Goal: Navigation & Orientation: Find specific page/section

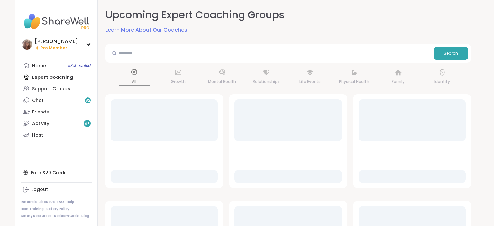
click at [55, 89] on div "Support Groups" at bounding box center [51, 89] width 38 height 6
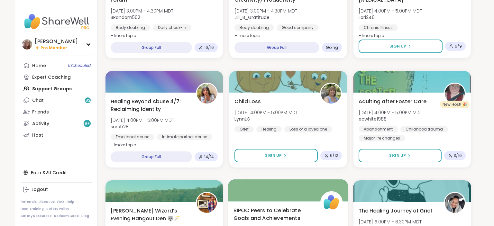
scroll to position [306, 0]
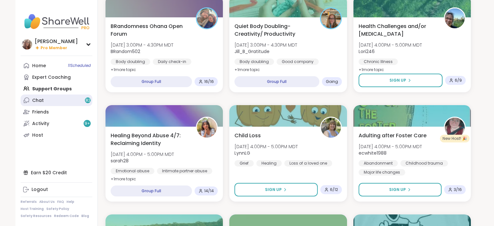
click at [75, 100] on link "Chat 82" at bounding box center [57, 101] width 72 height 12
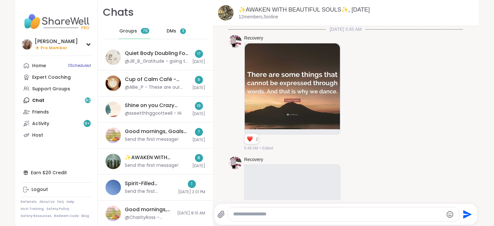
scroll to position [2859, 0]
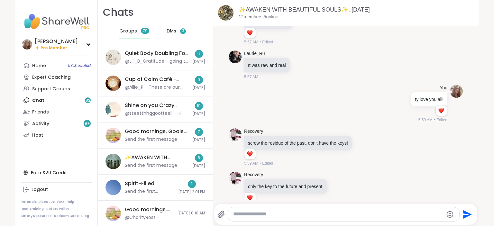
click at [173, 31] on span "DMs" at bounding box center [172, 31] width 10 height 6
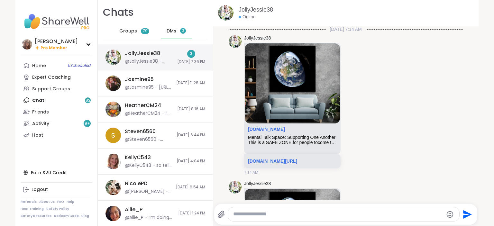
click at [179, 58] on div "3 [DATE] 7:36 PM" at bounding box center [191, 57] width 28 height 15
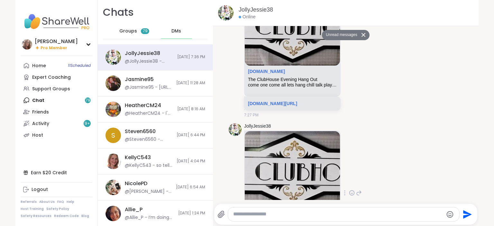
scroll to position [3063, 0]
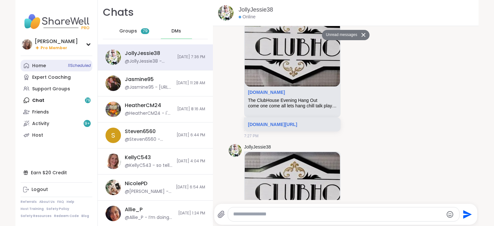
click at [48, 63] on link "Home 11 Scheduled" at bounding box center [57, 66] width 72 height 12
